Goal: Task Accomplishment & Management: Manage account settings

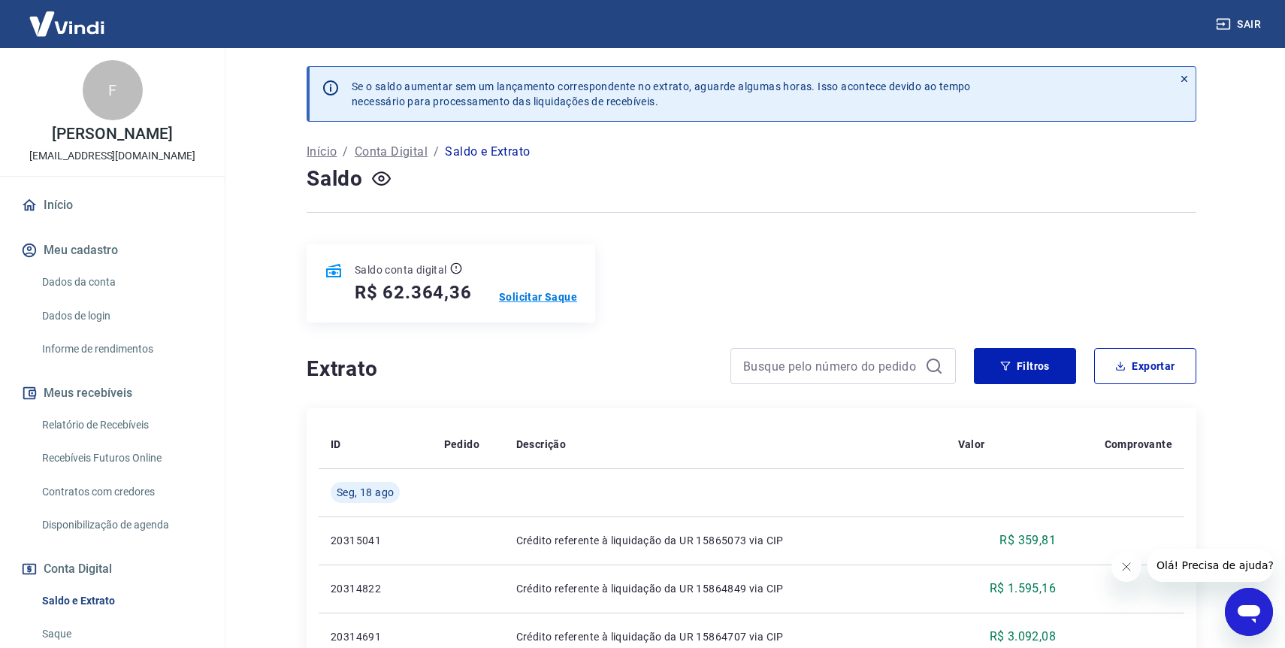
click at [558, 295] on p "Solicitar Saque" at bounding box center [538, 296] width 78 height 15
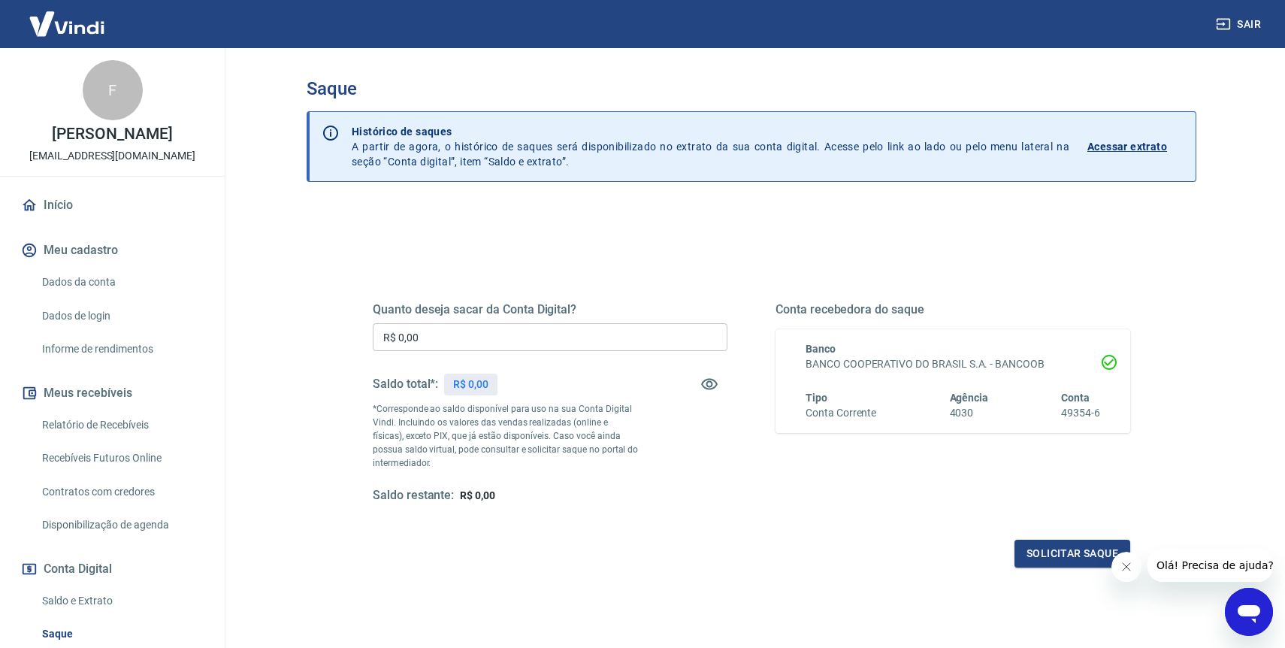
click at [540, 328] on input "R$ 0,00" at bounding box center [550, 337] width 355 height 28
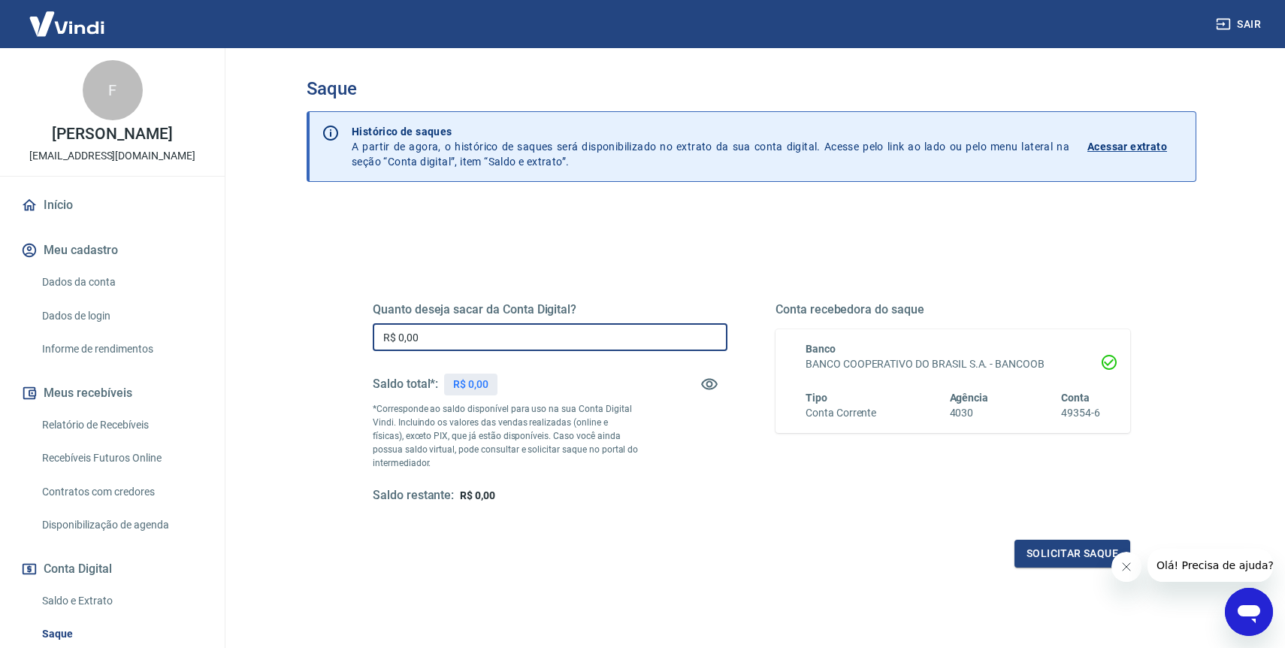
click at [529, 337] on input "R$ 0,00" at bounding box center [550, 337] width 355 height 28
type input "R$ 30.000,00"
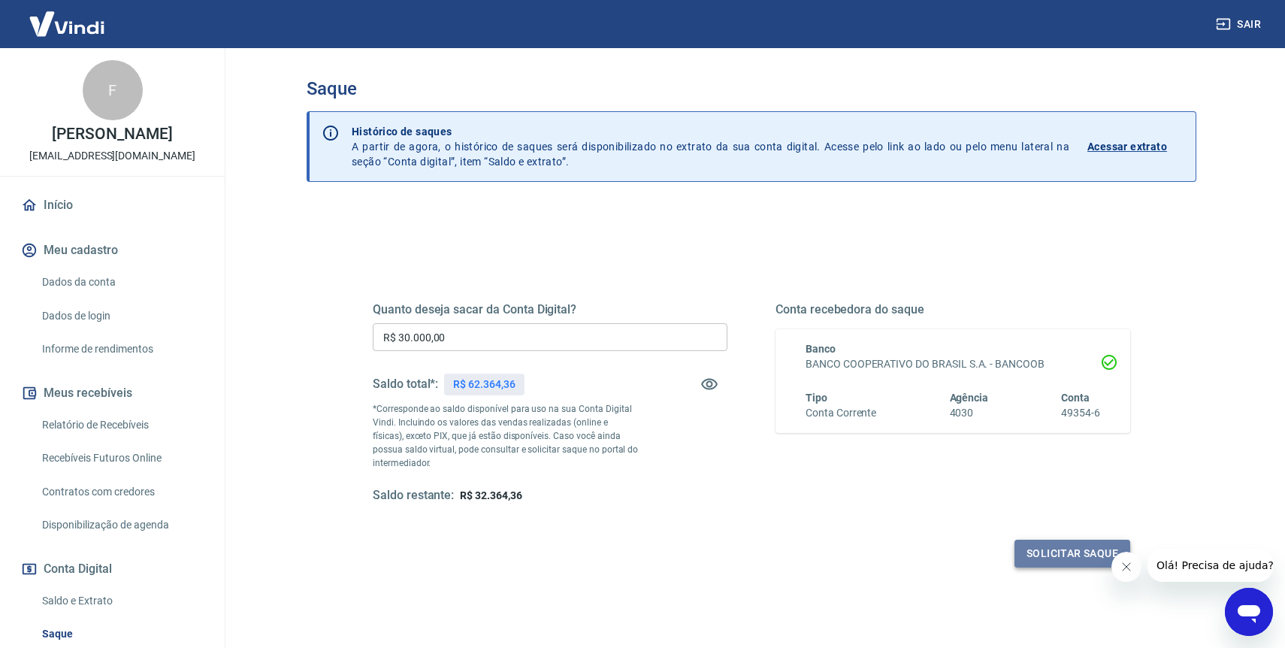
click at [1058, 551] on button "Solicitar saque" at bounding box center [1073, 554] width 116 height 28
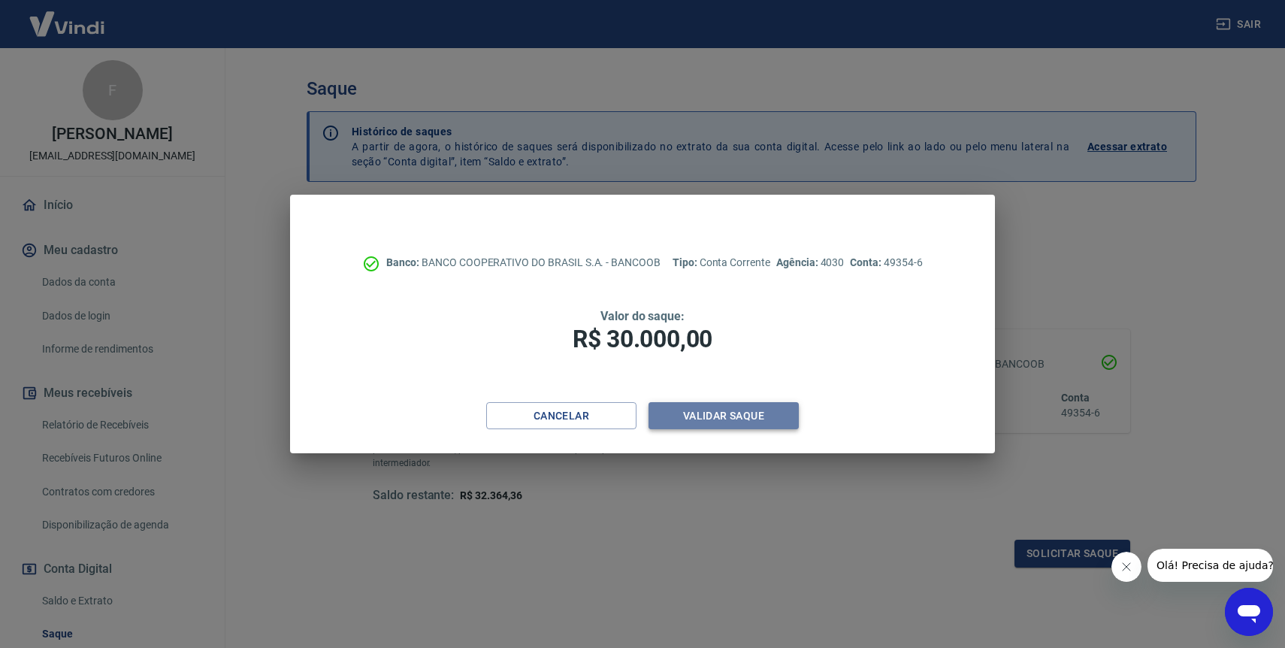
click at [708, 419] on button "Validar saque" at bounding box center [724, 416] width 150 height 28
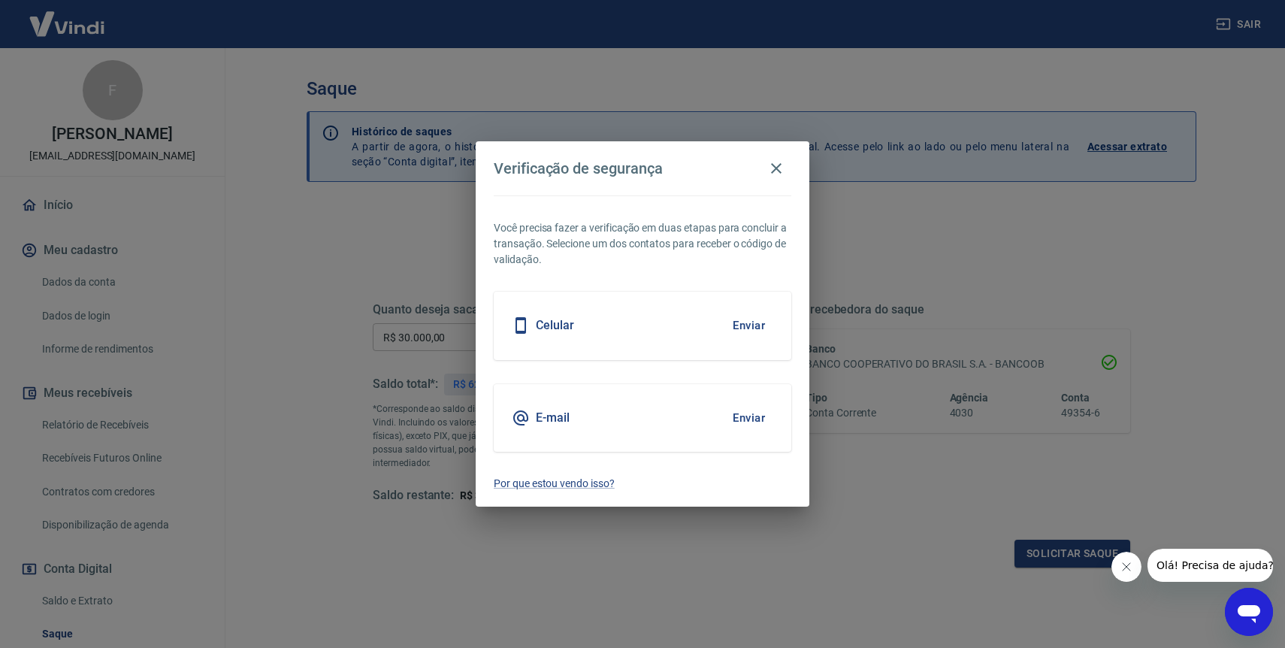
click at [749, 413] on button "Enviar" at bounding box center [749, 418] width 49 height 32
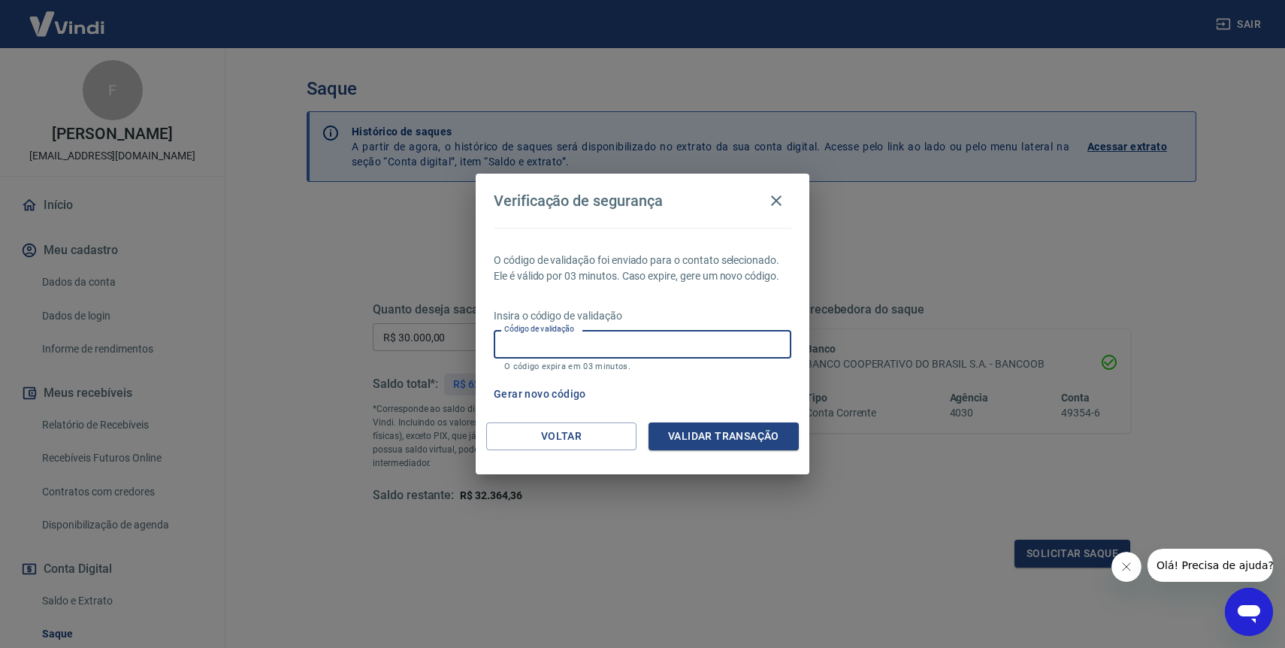
click at [611, 348] on input "Código de validação" at bounding box center [643, 344] width 298 height 28
type input "321636"
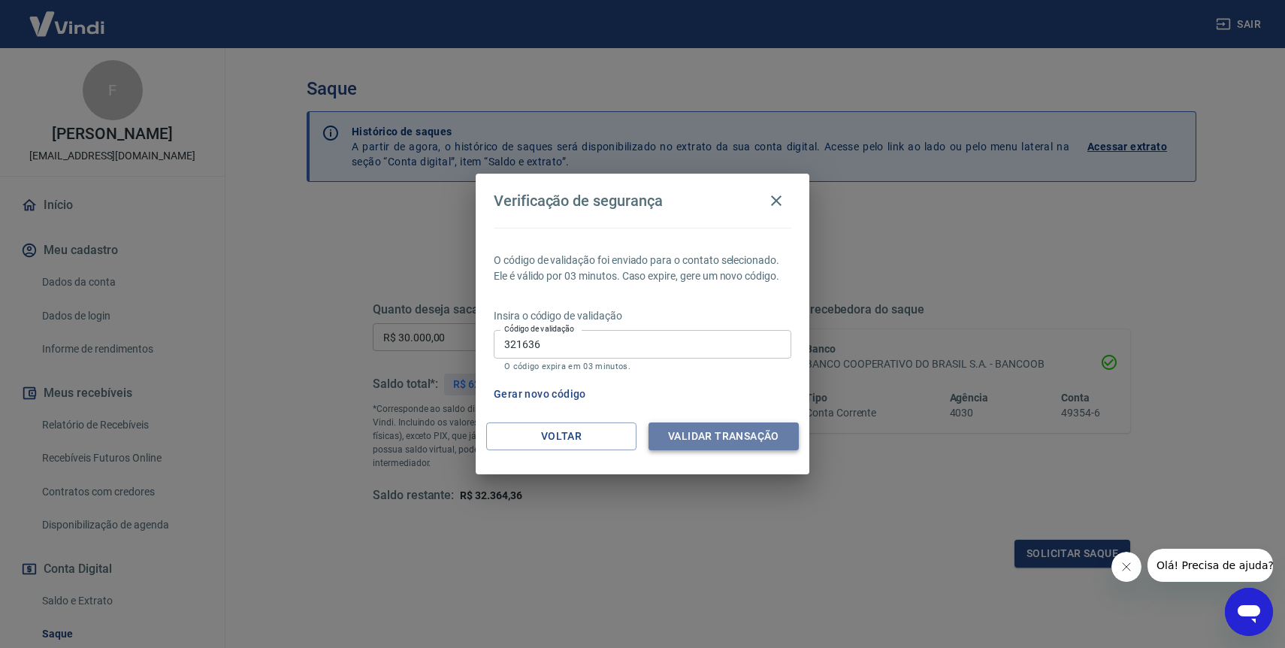
click at [735, 440] on button "Validar transação" at bounding box center [724, 436] width 150 height 28
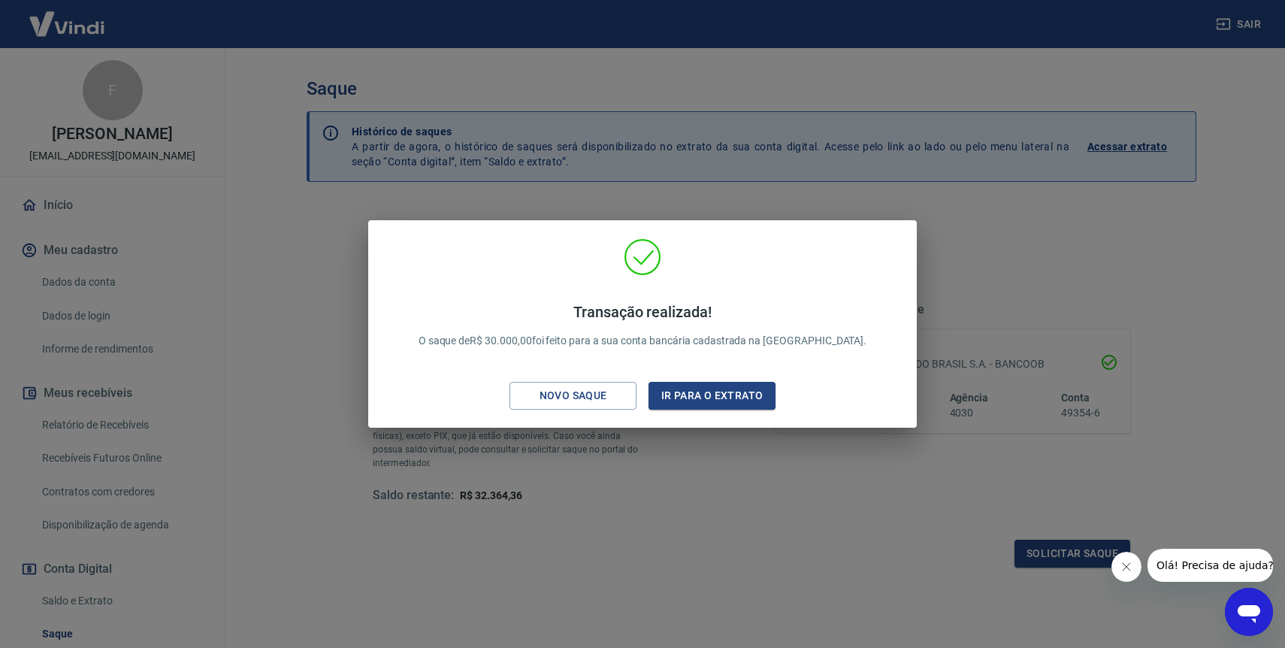
click at [1039, 257] on div "Transação realizada! O saque de R$ 30.000,00 foi feito para a sua conta bancári…" at bounding box center [642, 324] width 1285 height 648
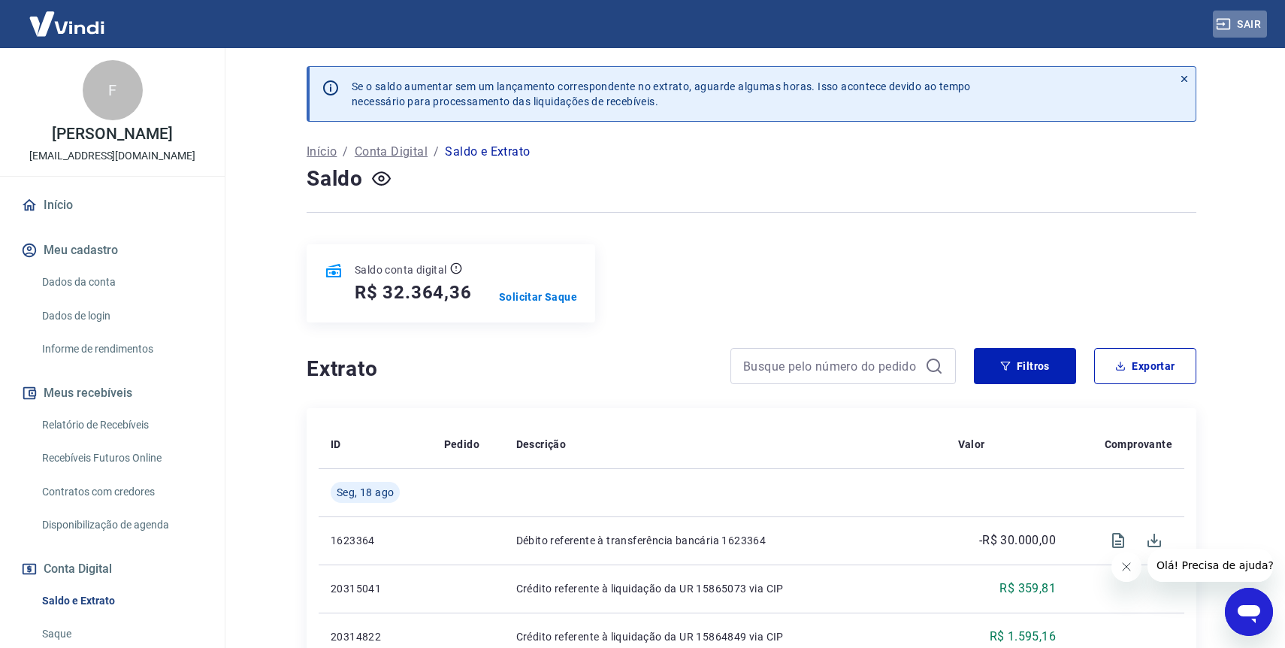
click at [1230, 27] on icon "button" at bounding box center [1224, 24] width 14 height 11
